Goal: Information Seeking & Learning: Check status

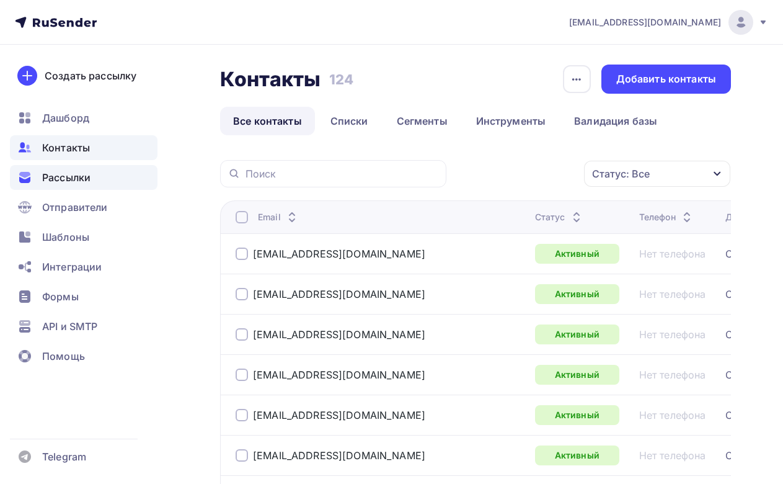
click at [71, 177] on span "Рассылки" at bounding box center [66, 177] width 48 height 15
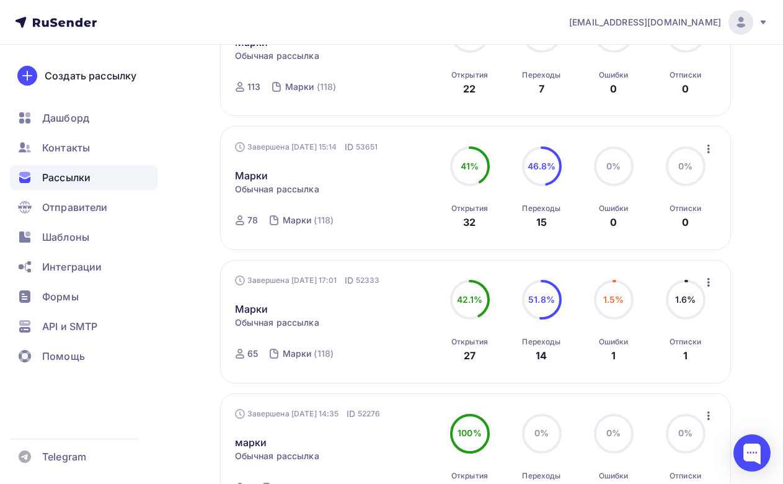
scroll to position [186, 0]
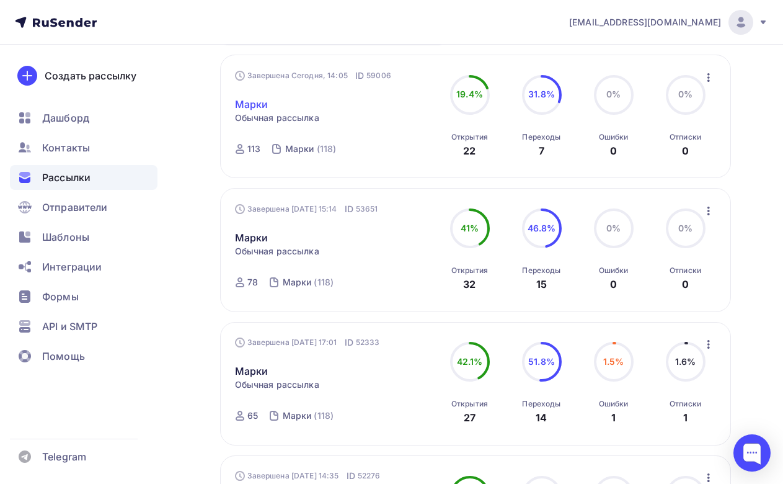
click at [253, 105] on link "Марки" at bounding box center [251, 104] width 33 height 15
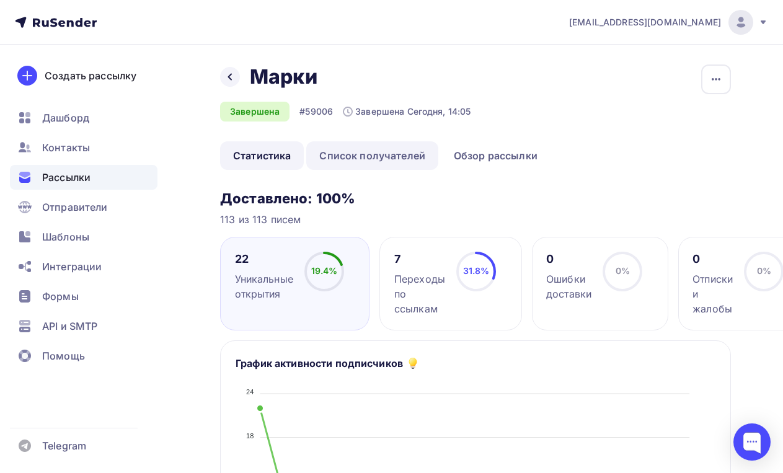
click at [412, 162] on link "Список получателей" at bounding box center [372, 155] width 132 height 29
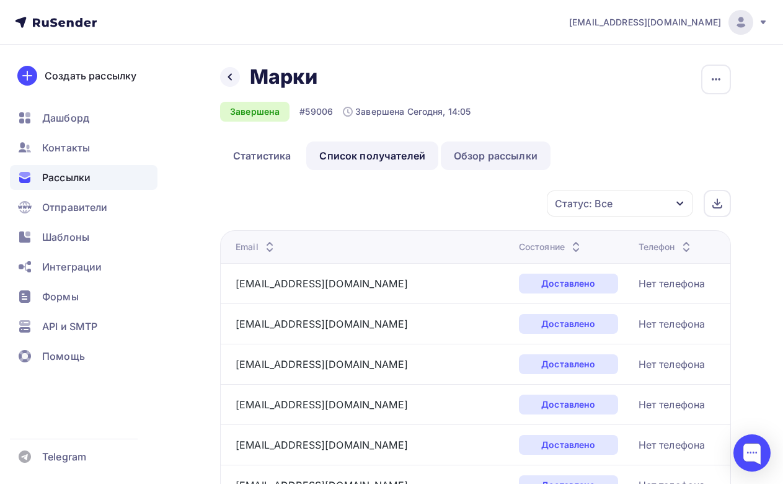
click at [484, 163] on link "Обзор рассылки" at bounding box center [496, 155] width 110 height 29
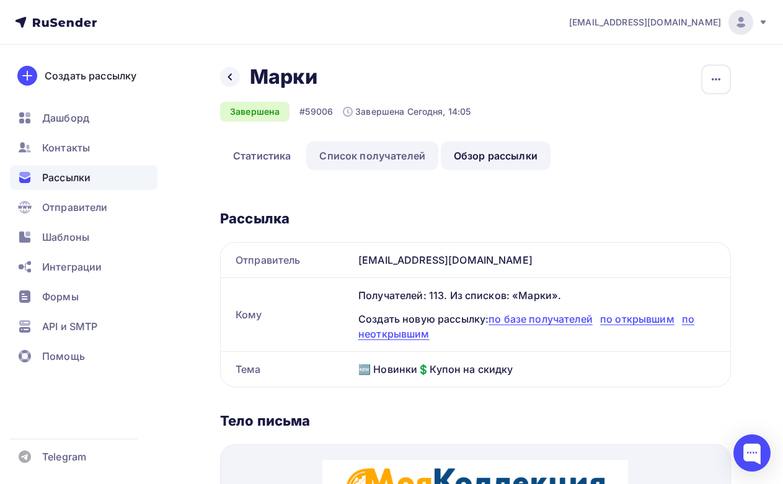
click at [398, 161] on link "Список получателей" at bounding box center [372, 155] width 132 height 29
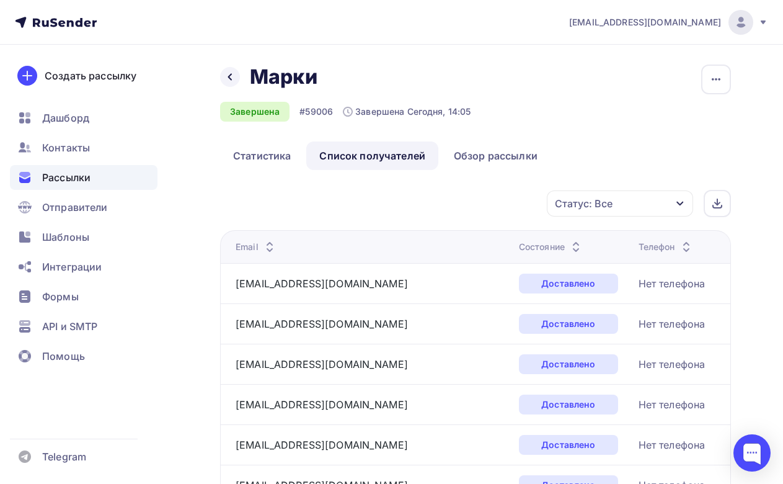
click at [519, 246] on div "Состояние" at bounding box center [551, 247] width 65 height 12
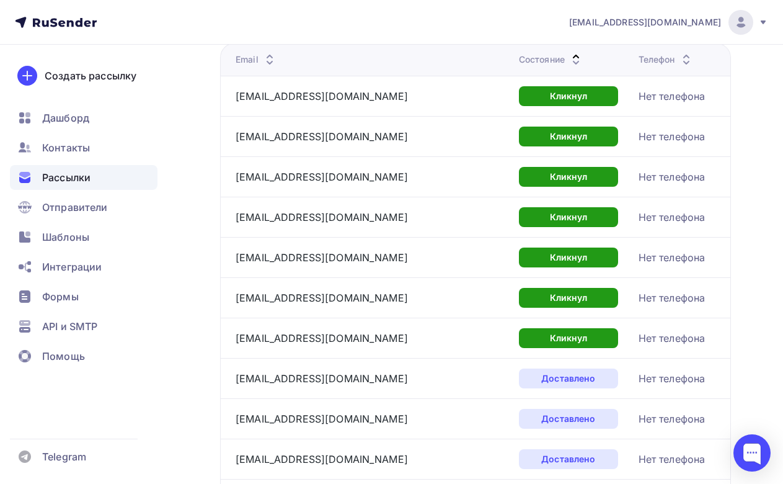
scroll to position [124, 0]
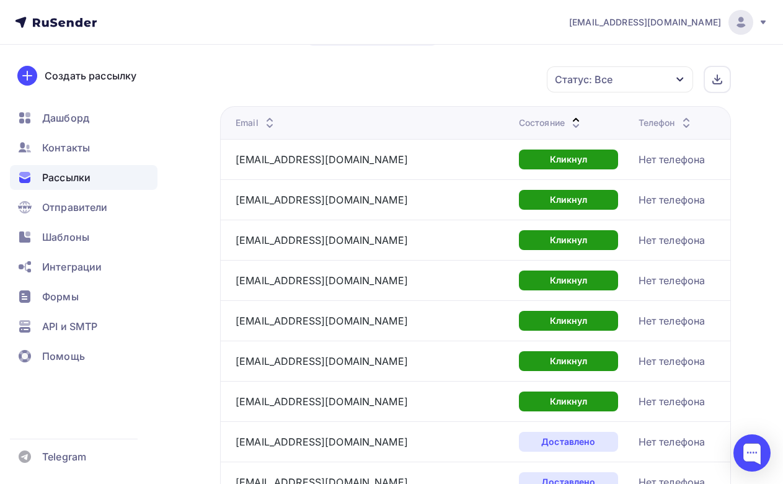
click at [519, 122] on div "Состояние" at bounding box center [551, 123] width 65 height 12
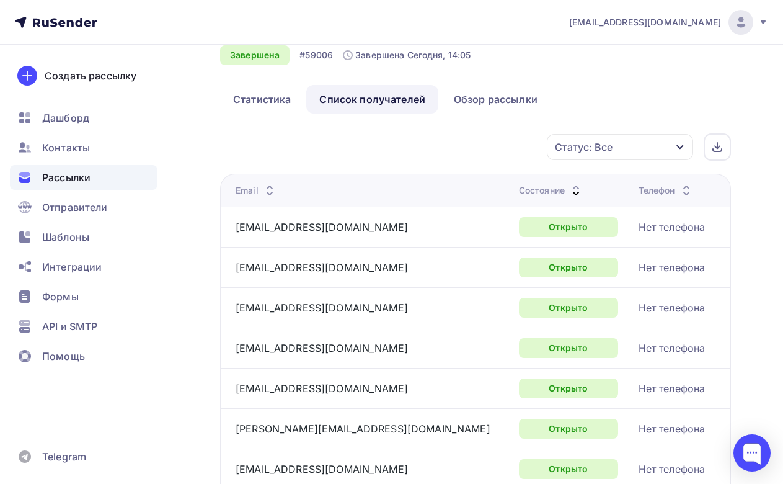
scroll to position [0, 0]
